Goal: Task Accomplishment & Management: Complete application form

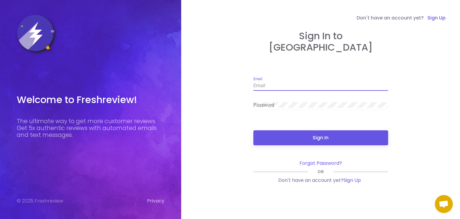
click at [309, 83] on input "Email" at bounding box center [321, 85] width 135 height 5
paste input "[EMAIL_ADDRESS][DOMAIN_NAME]"
type input "[EMAIL_ADDRESS][DOMAIN_NAME]"
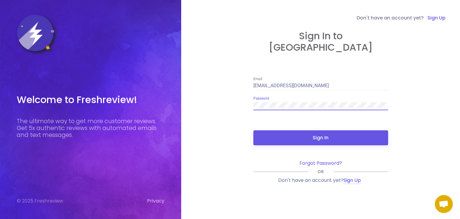
click at [350, 178] on link "Sign Up" at bounding box center [352, 180] width 17 height 7
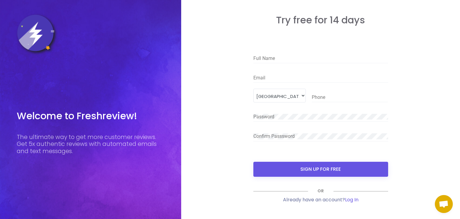
click at [280, 73] on div "Email" at bounding box center [321, 75] width 135 height 13
click at [284, 65] on div "Full Name" at bounding box center [321, 59] width 135 height 19
click at [285, 62] on div "Full Name" at bounding box center [321, 56] width 135 height 13
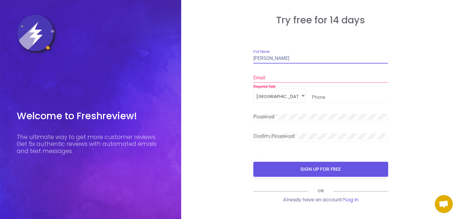
type input "[PERSON_NAME]"
click at [284, 83] on div "Email" at bounding box center [321, 75] width 135 height 13
click at [293, 79] on input "Email" at bounding box center [321, 77] width 135 height 5
paste input "[EMAIL_ADDRESS][DOMAIN_NAME]"
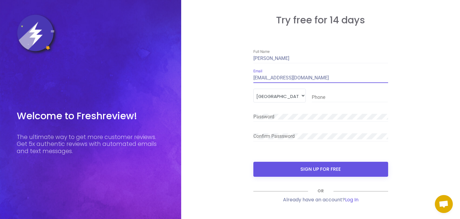
type input "[EMAIL_ADDRESS][DOMAIN_NAME]"
click at [326, 93] on div "Phone" at bounding box center [350, 95] width 76 height 13
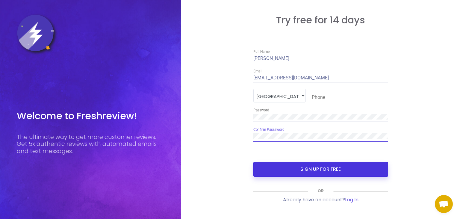
click at [325, 173] on button "SIGN UP FOR FREE" at bounding box center [321, 169] width 135 height 15
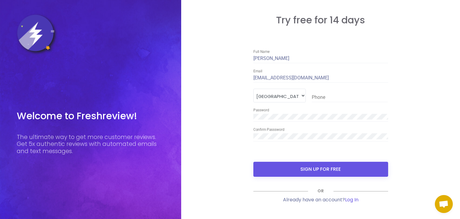
click at [321, 94] on div "Phone" at bounding box center [350, 95] width 76 height 13
type input "1"
click at [312, 98] on input "2262410711" at bounding box center [350, 97] width 76 height 5
type input "2"
type input "226241034"
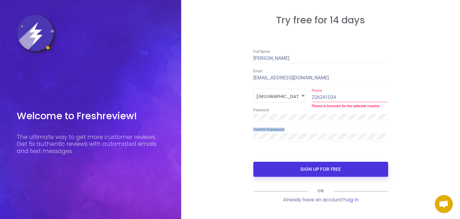
drag, startPoint x: 339, startPoint y: 141, endPoint x: 338, endPoint y: 170, distance: 29.7
click at [338, 170] on form "[PERSON_NAME] Full Name [EMAIL_ADDRESS][DOMAIN_NAME] Email [GEOGRAPHIC_DATA] 22…" at bounding box center [321, 126] width 135 height 153
click at [338, 170] on button "SIGN UP FOR FREE" at bounding box center [321, 169] width 135 height 15
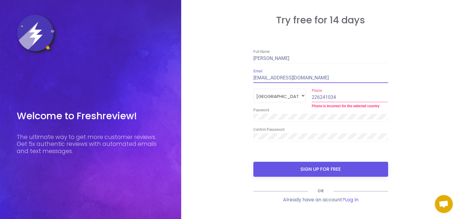
click at [353, 81] on input "[EMAIL_ADDRESS][DOMAIN_NAME]" at bounding box center [321, 77] width 135 height 5
click at [353, 201] on link "Log In" at bounding box center [351, 199] width 13 height 7
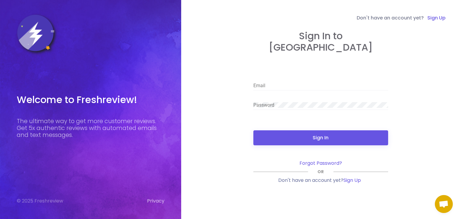
click at [266, 77] on div "Email" at bounding box center [321, 83] width 135 height 13
paste input "[EMAIL_ADDRESS][DOMAIN_NAME]"
type input "[EMAIL_ADDRESS][DOMAIN_NAME]"
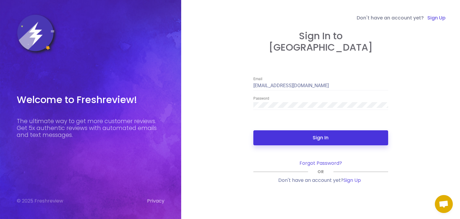
click at [327, 133] on button "Sign In" at bounding box center [321, 137] width 135 height 15
